Goal: Navigation & Orientation: Find specific page/section

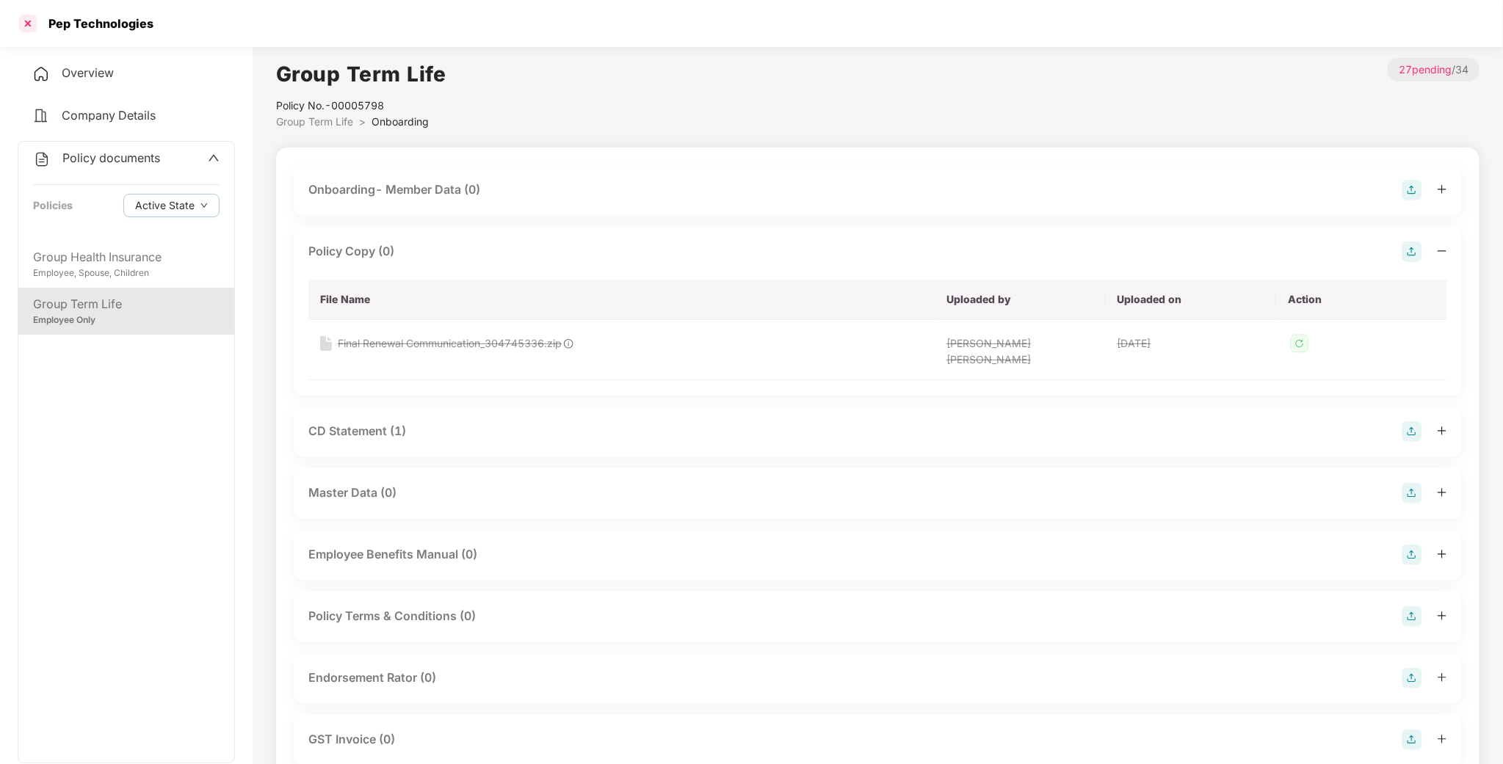
click at [33, 14] on div at bounding box center [27, 23] width 23 height 23
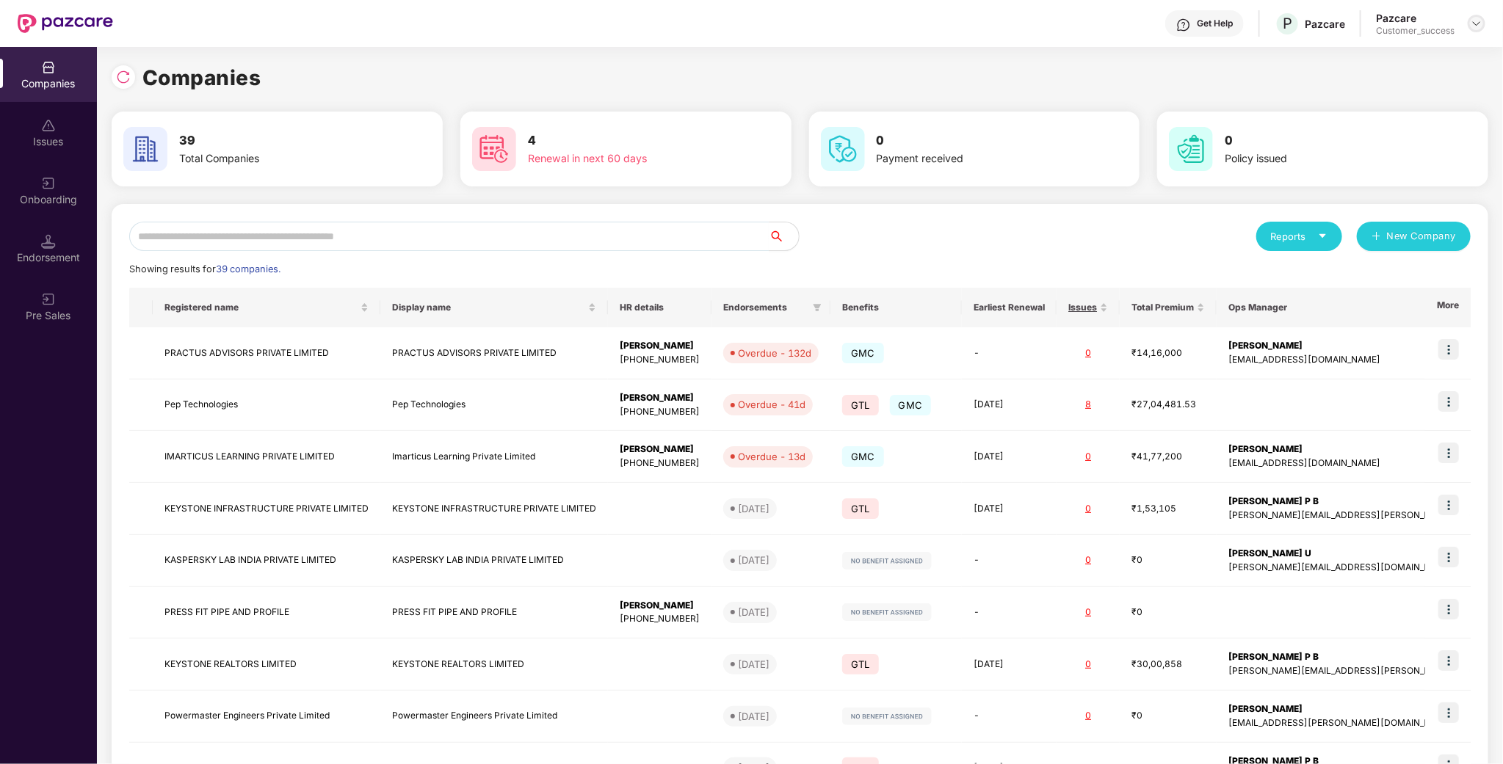
click at [1481, 24] on img at bounding box center [1477, 24] width 12 height 12
click at [1392, 47] on div "Admin view" at bounding box center [1409, 57] width 191 height 29
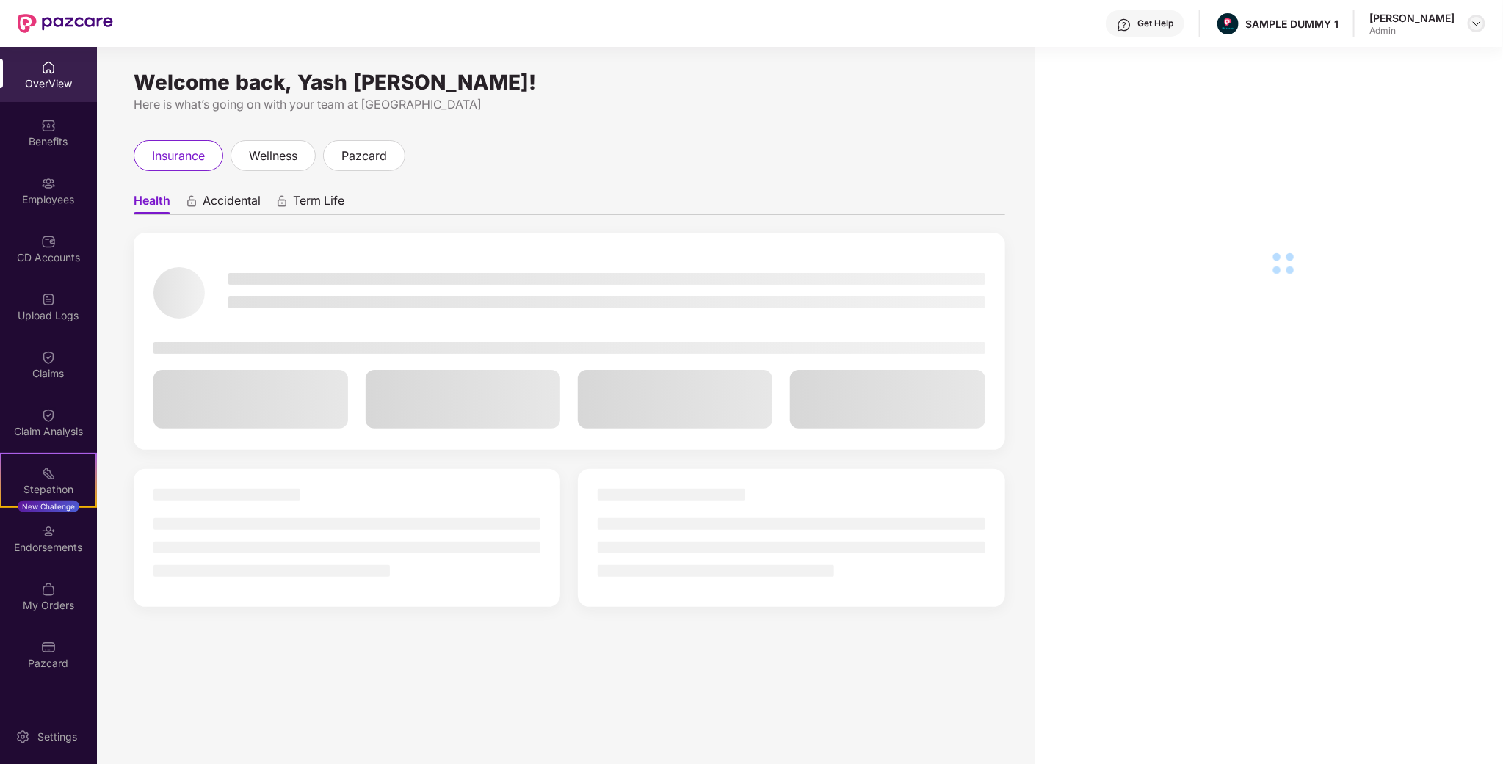
click at [1483, 24] on div at bounding box center [1477, 24] width 18 height 18
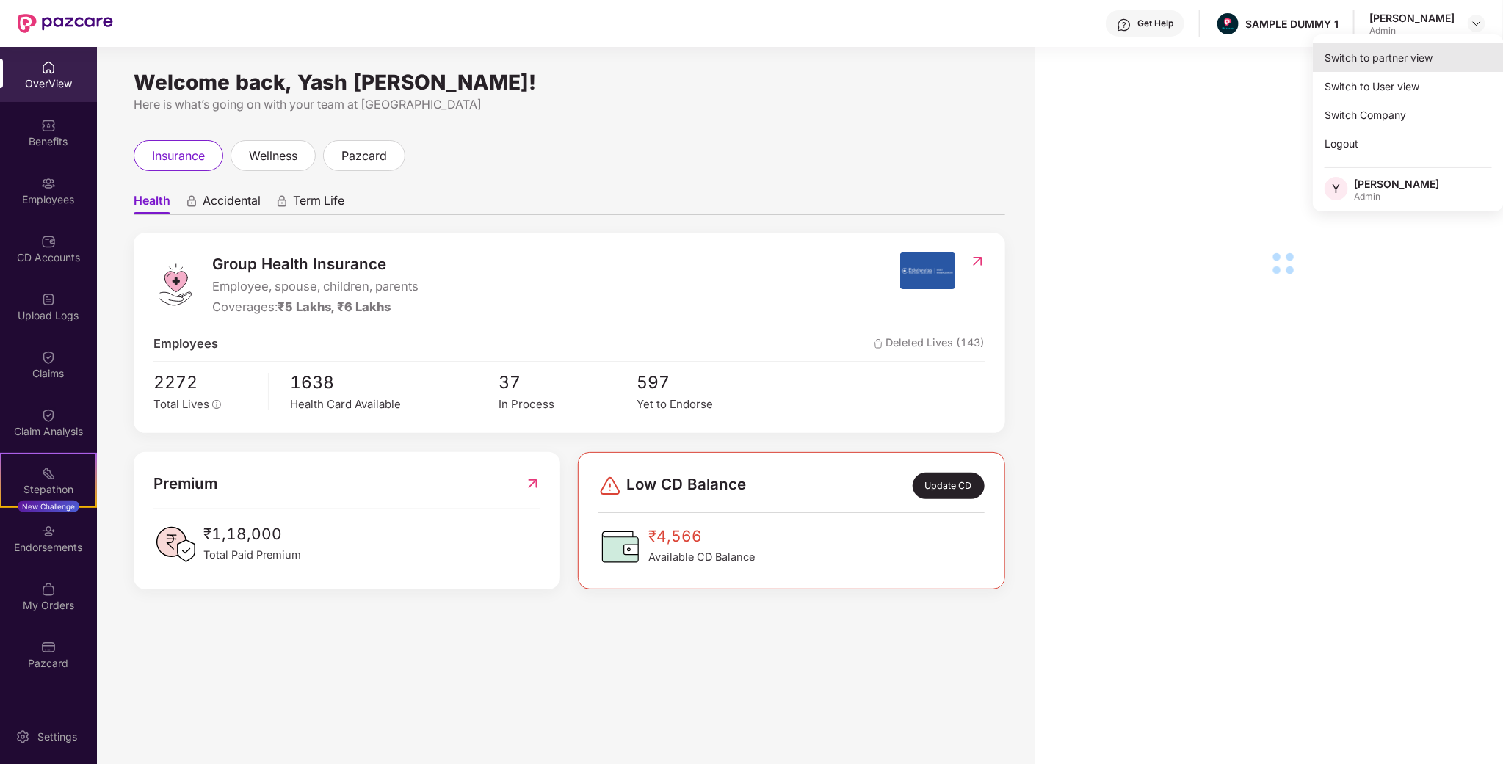
click at [1420, 46] on div "Switch to partner view" at bounding box center [1408, 57] width 191 height 29
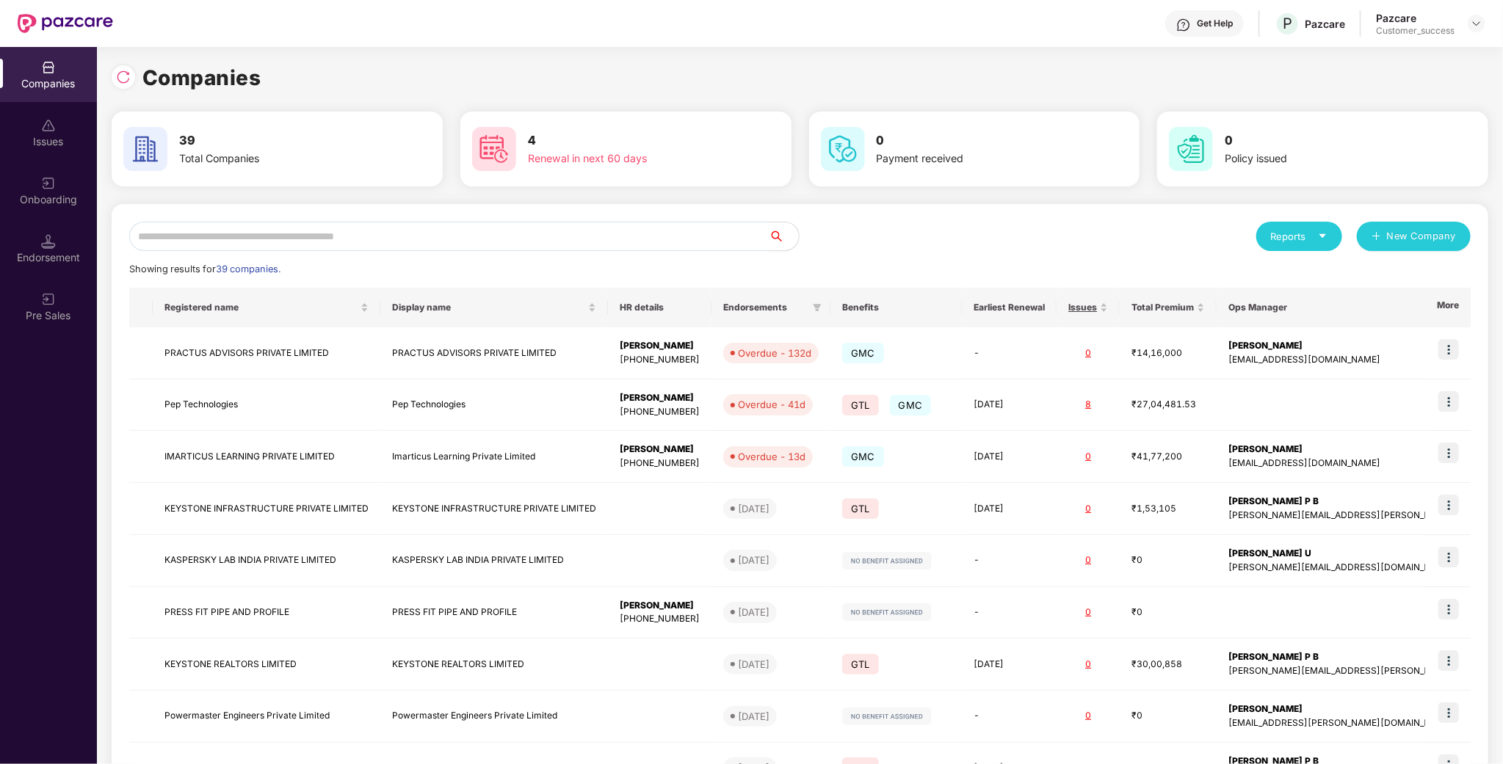
click at [319, 236] on input "text" at bounding box center [449, 236] width 640 height 29
click at [49, 211] on div "Onboarding" at bounding box center [48, 190] width 97 height 55
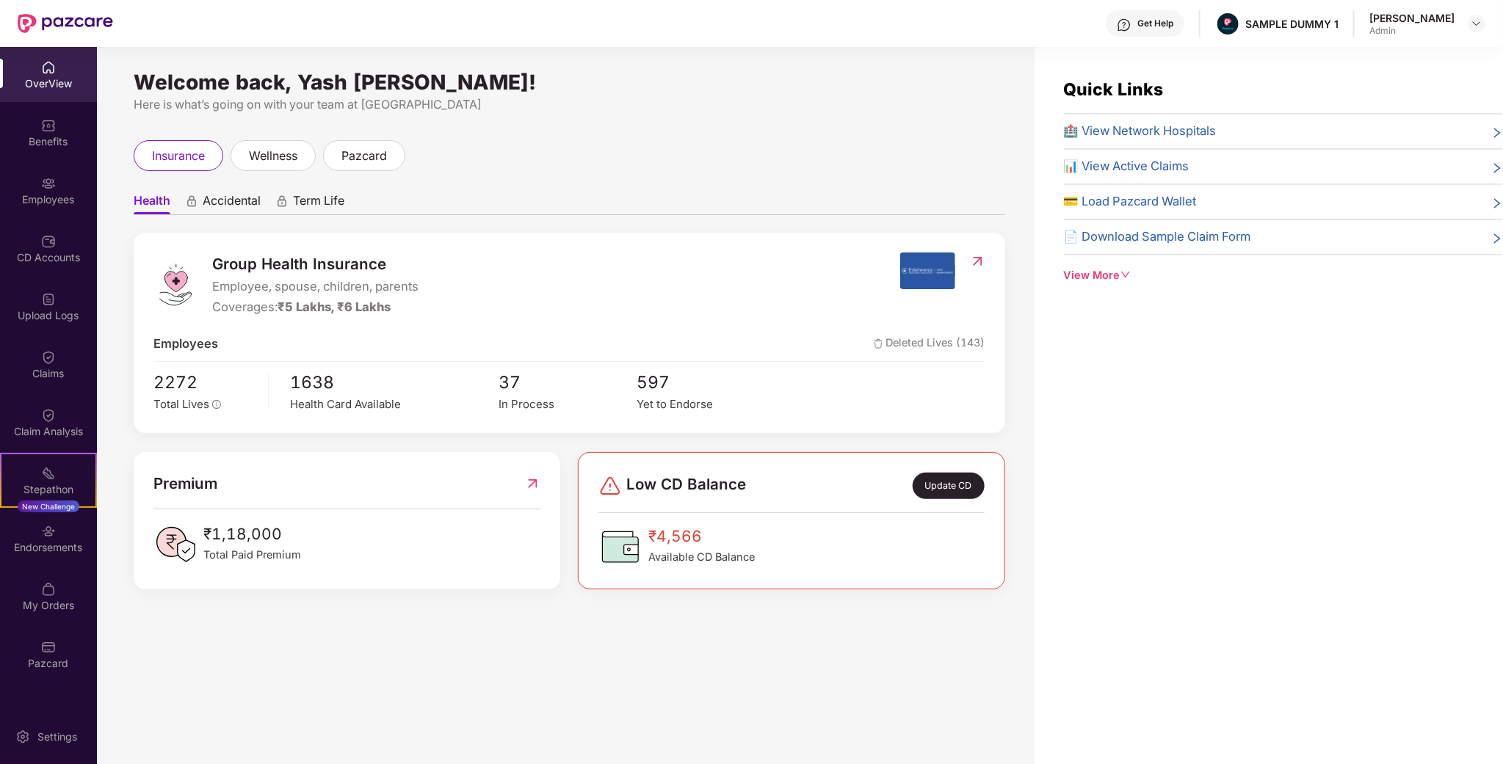
click at [1472, 24] on img at bounding box center [1477, 24] width 12 height 12
click at [1469, 32] on div at bounding box center [1477, 24] width 18 height 18
click at [1468, 32] on div at bounding box center [1477, 24] width 18 height 18
click at [1486, 18] on header "Get Help SAMPLE DUMMY 1 [PERSON_NAME] Admin" at bounding box center [751, 23] width 1503 height 47
click at [1469, 22] on div at bounding box center [1477, 24] width 18 height 18
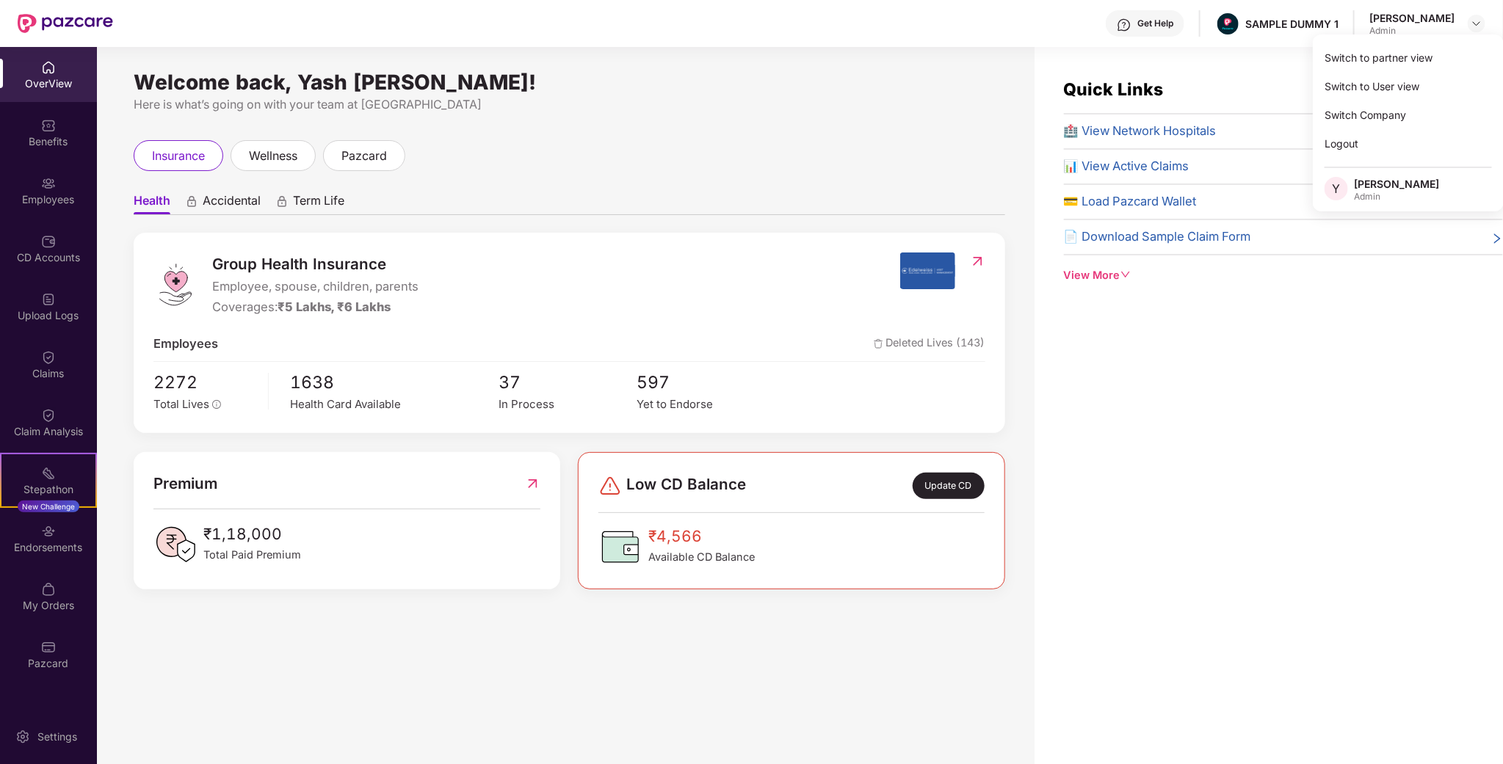
click at [1390, 42] on div "Switch to partner view Switch to User view Switch Company Logout Y Yash [PERSON…" at bounding box center [1408, 123] width 191 height 177
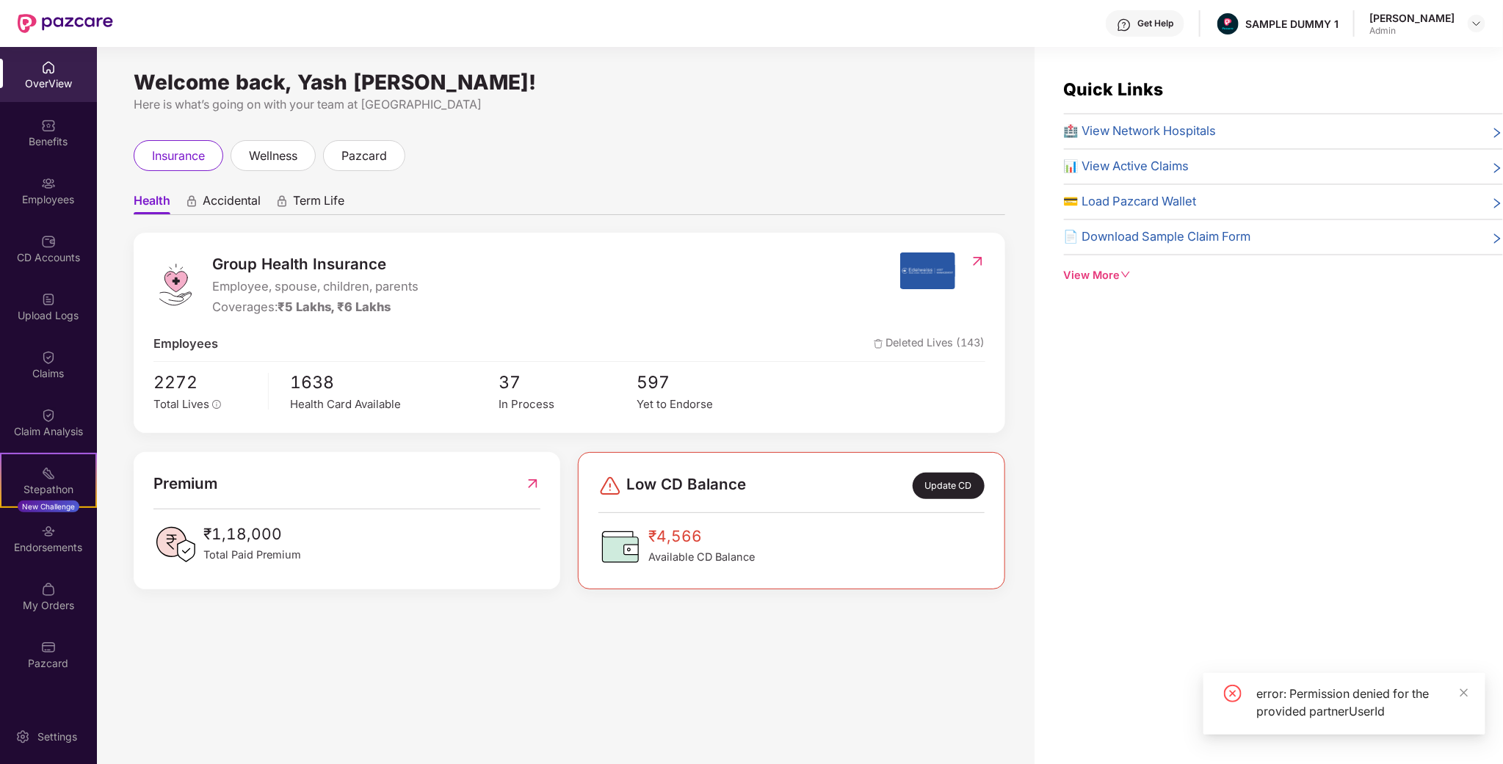
click at [1381, 51] on div "Quick Links 🏥 View Network Hospitals 📊 View Active Claims 💳 Load Pazcard Wallet…" at bounding box center [1269, 429] width 469 height 764
